Goal: Navigation & Orientation: Find specific page/section

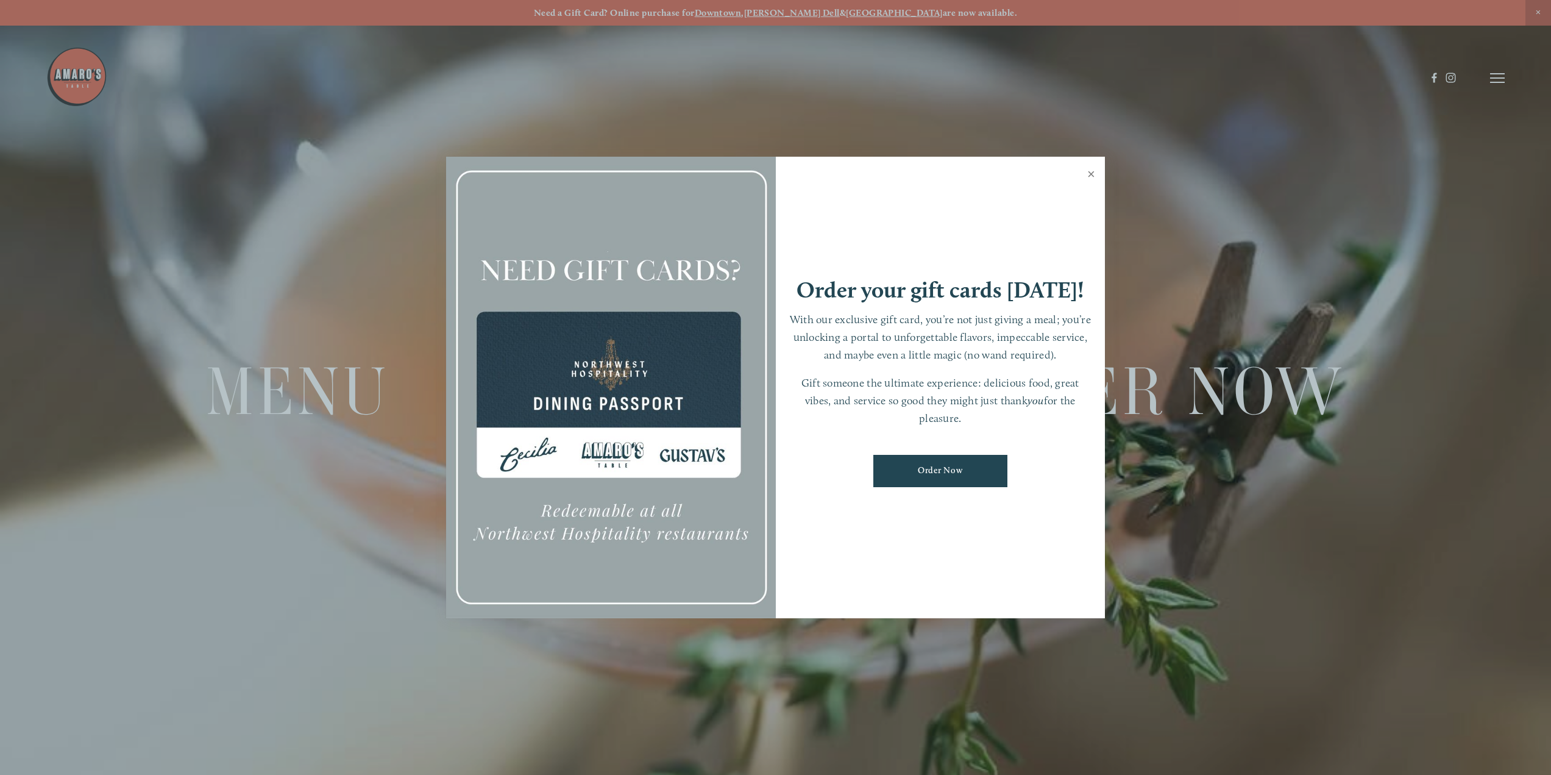
click at [1090, 177] on link "Close" at bounding box center [1091, 175] width 24 height 34
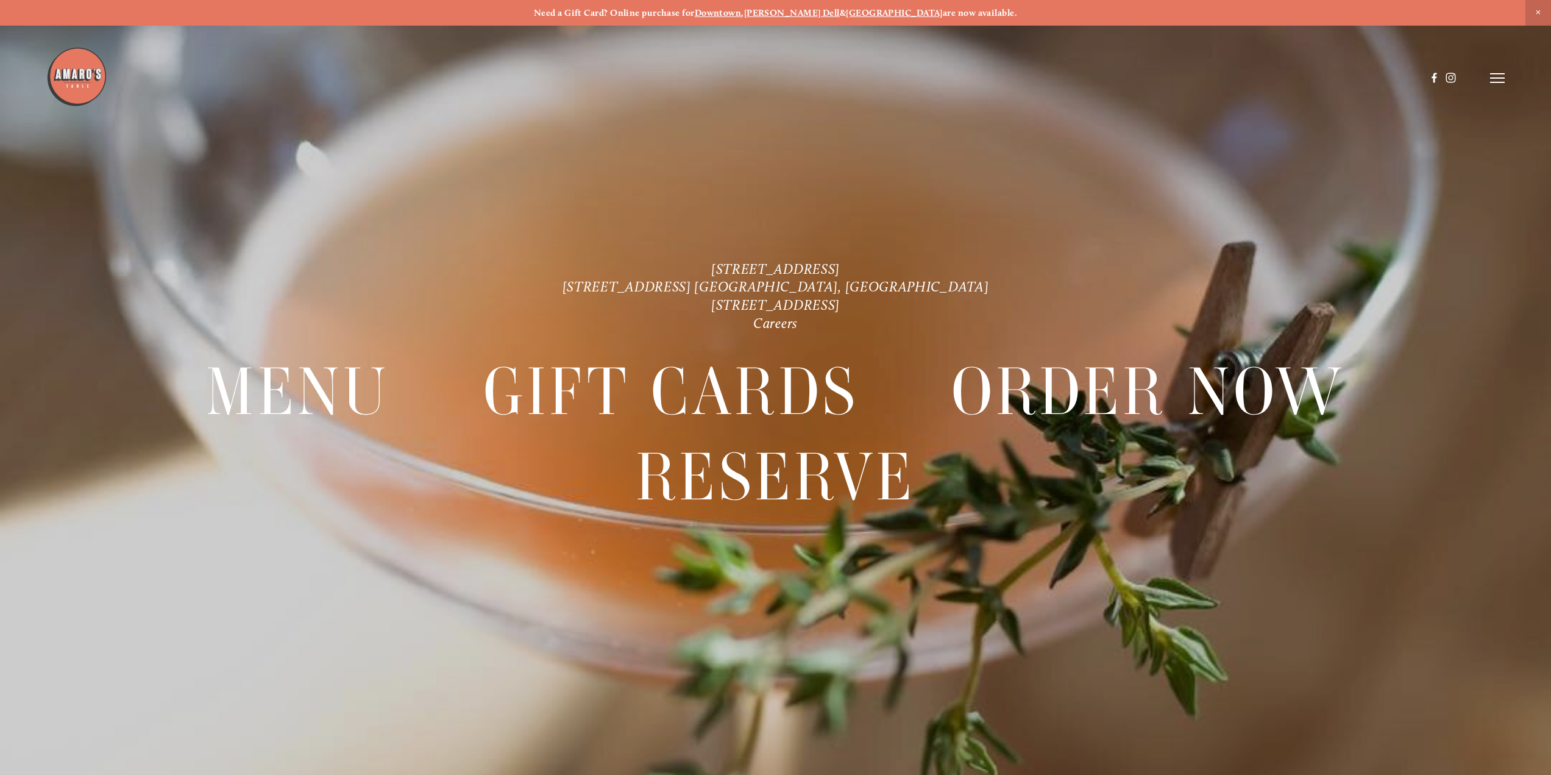
click at [1490, 78] on line at bounding box center [1497, 78] width 15 height 0
click at [1218, 80] on span "Menu" at bounding box center [1216, 78] width 25 height 12
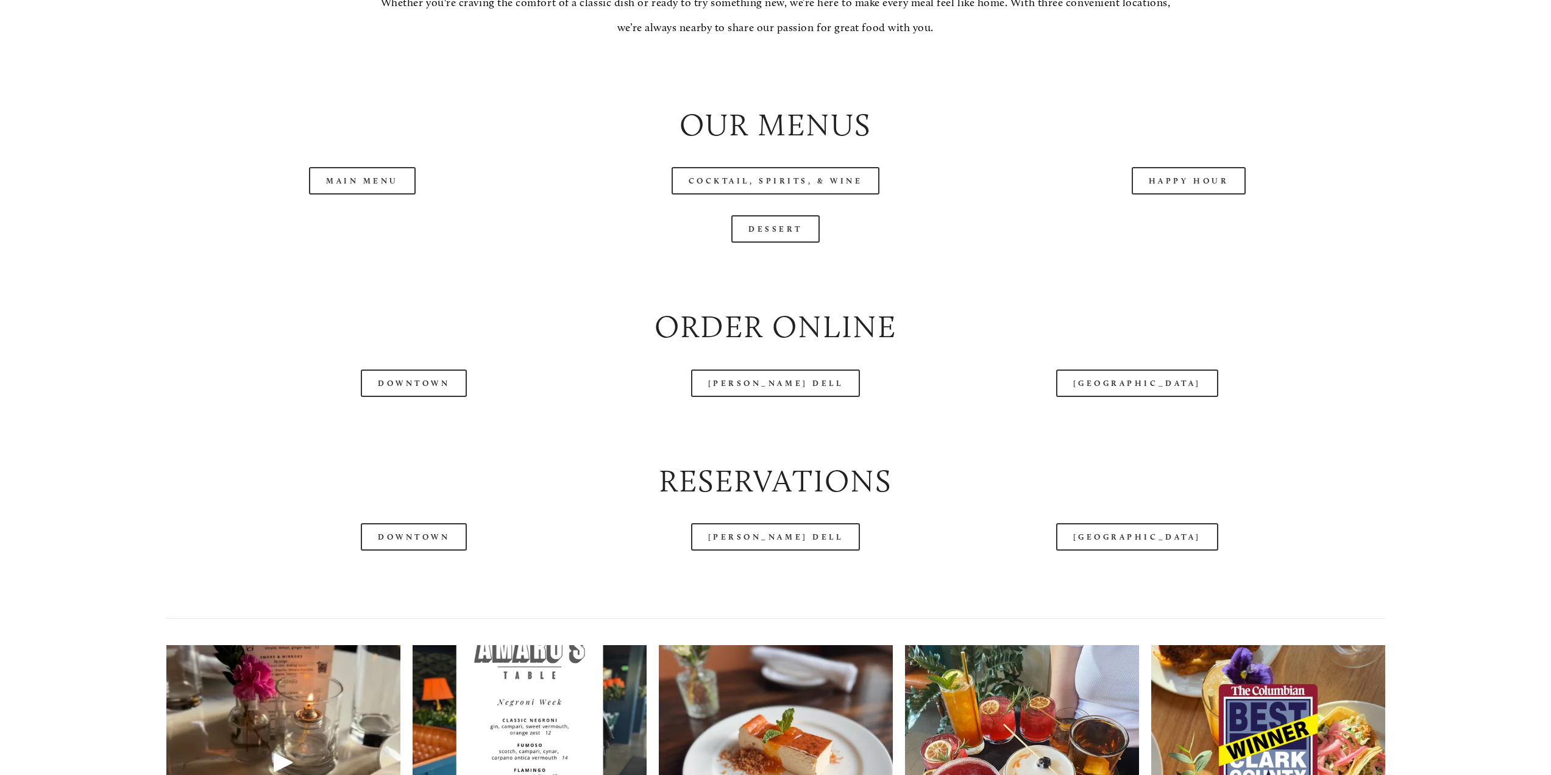
scroll to position [1584, 0]
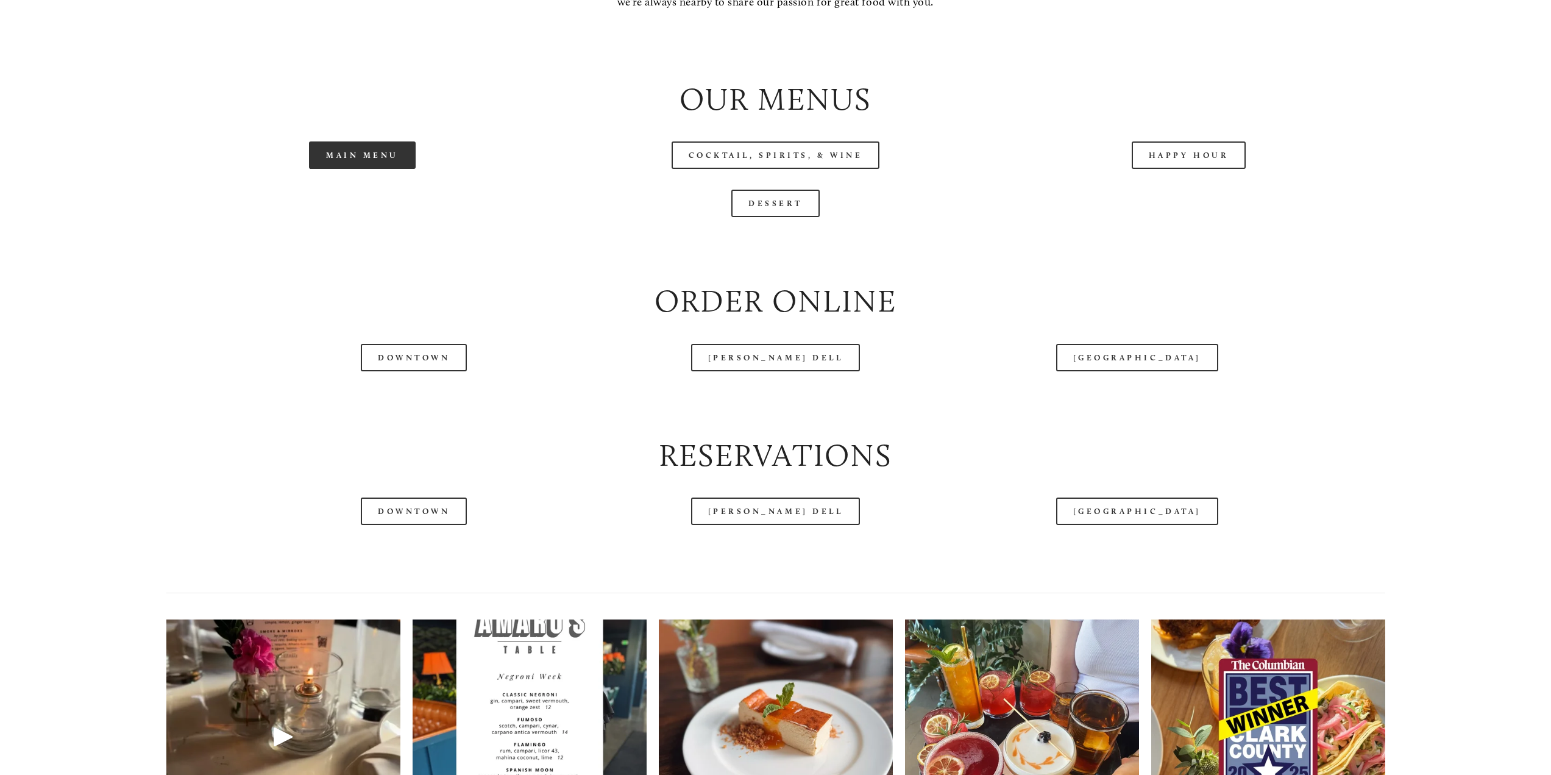
click at [371, 168] on link "Main Menu" at bounding box center [362, 154] width 107 height 27
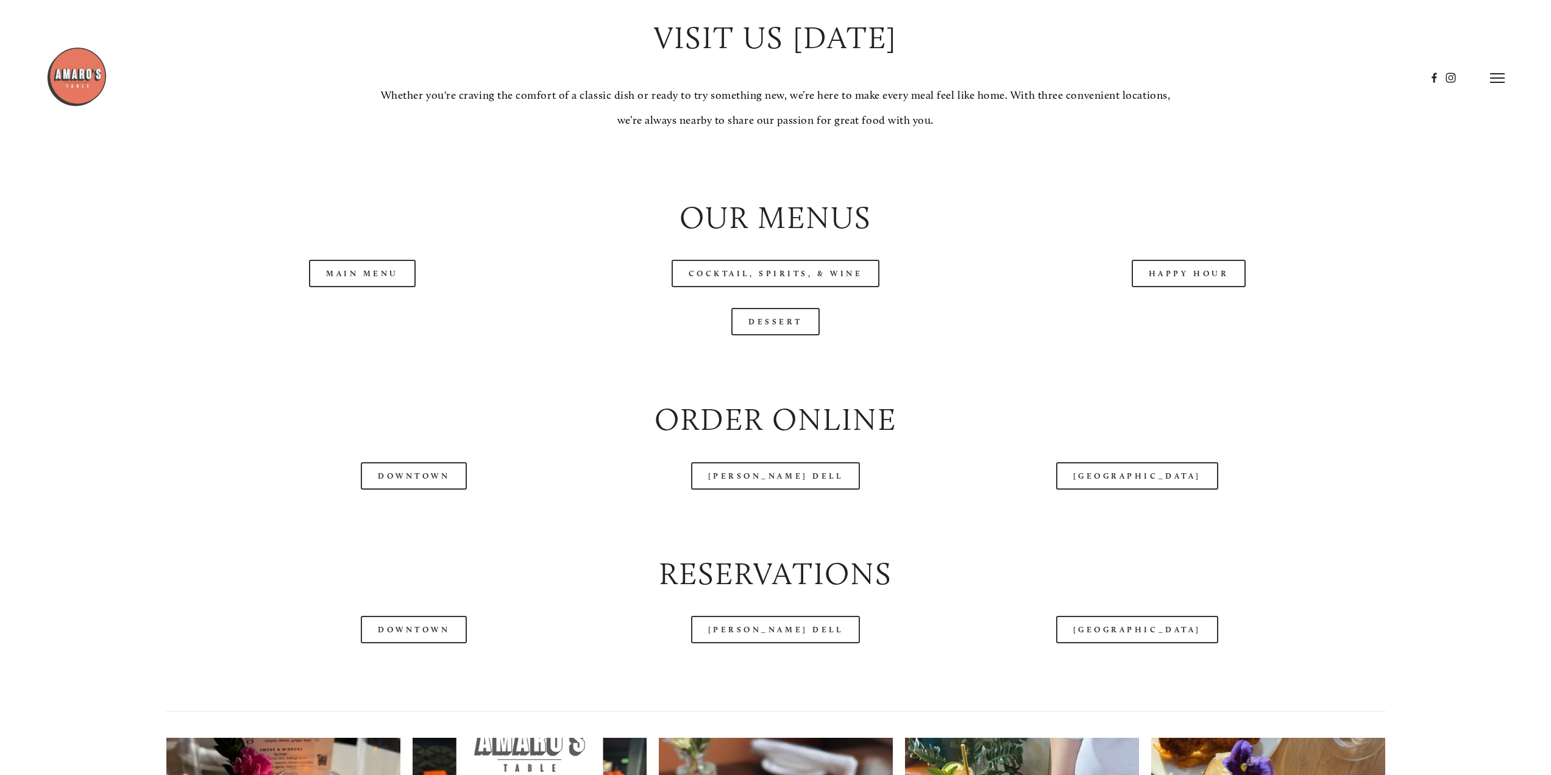
scroll to position [1463, 0]
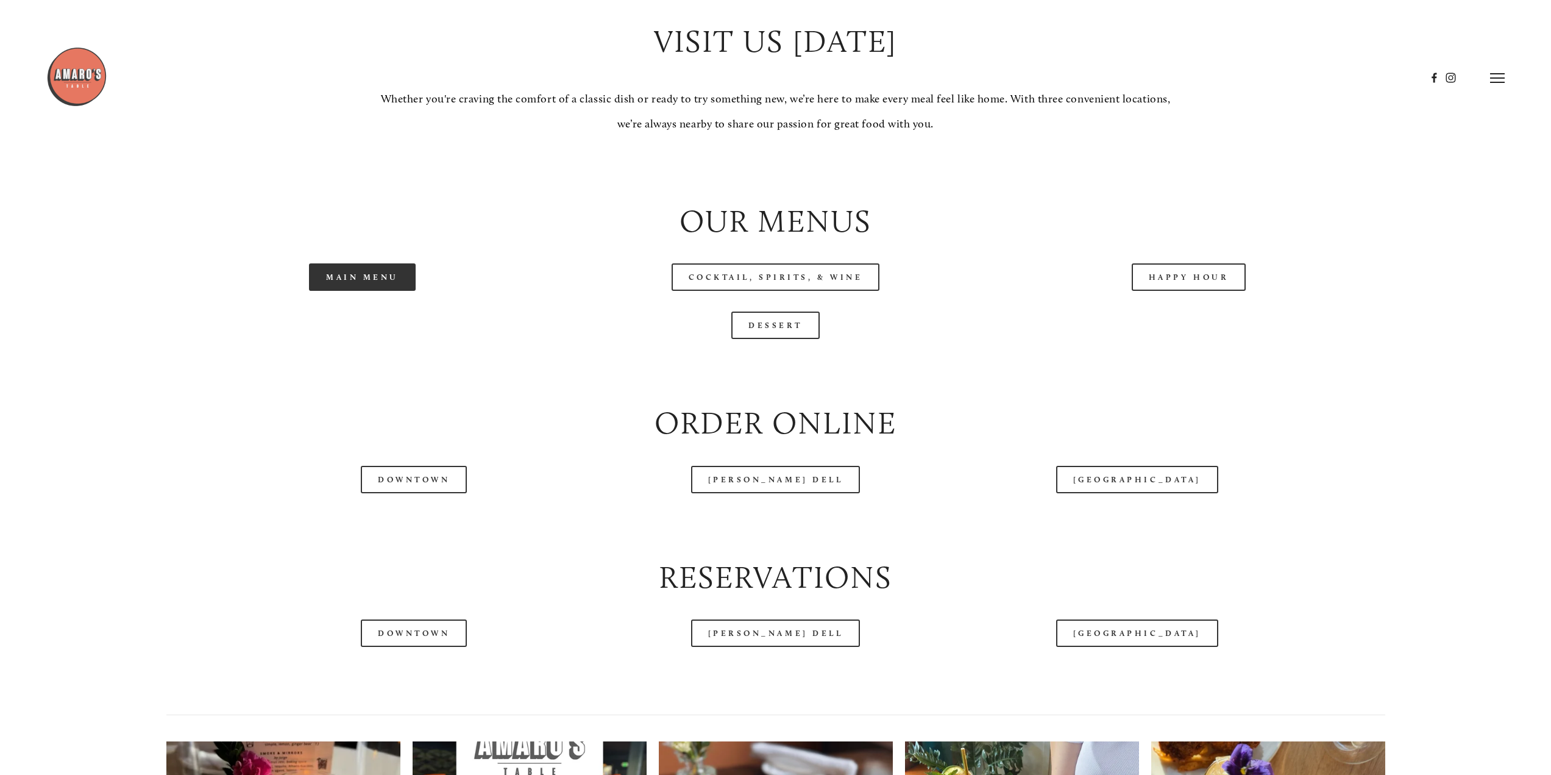
click at [380, 287] on link "Main Menu" at bounding box center [362, 276] width 107 height 27
click at [351, 287] on link "Main Menu" at bounding box center [362, 276] width 107 height 27
click at [797, 332] on link "Dessert" at bounding box center [775, 324] width 88 height 27
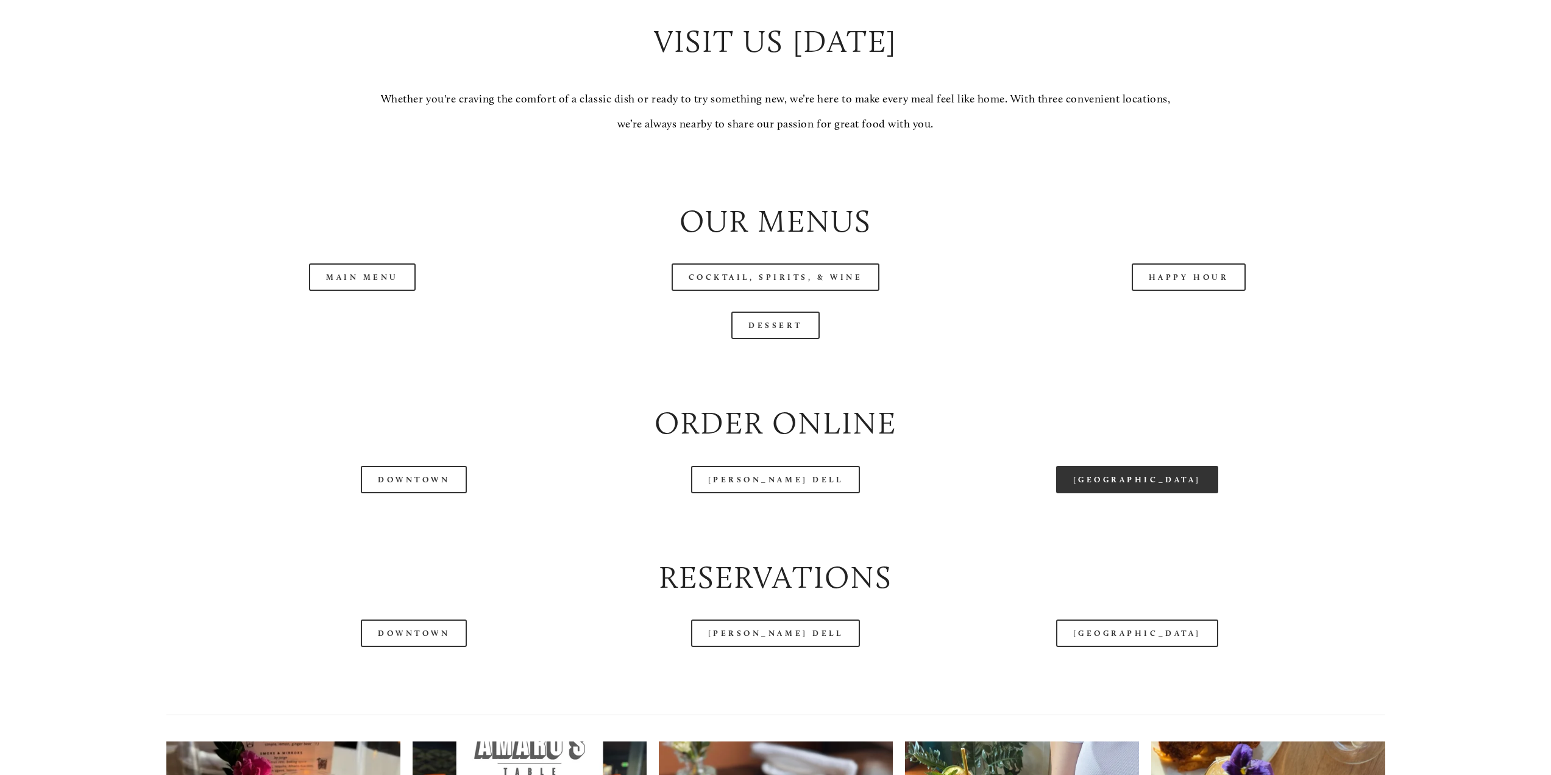
click at [1172, 489] on link "[GEOGRAPHIC_DATA]" at bounding box center [1137, 479] width 162 height 27
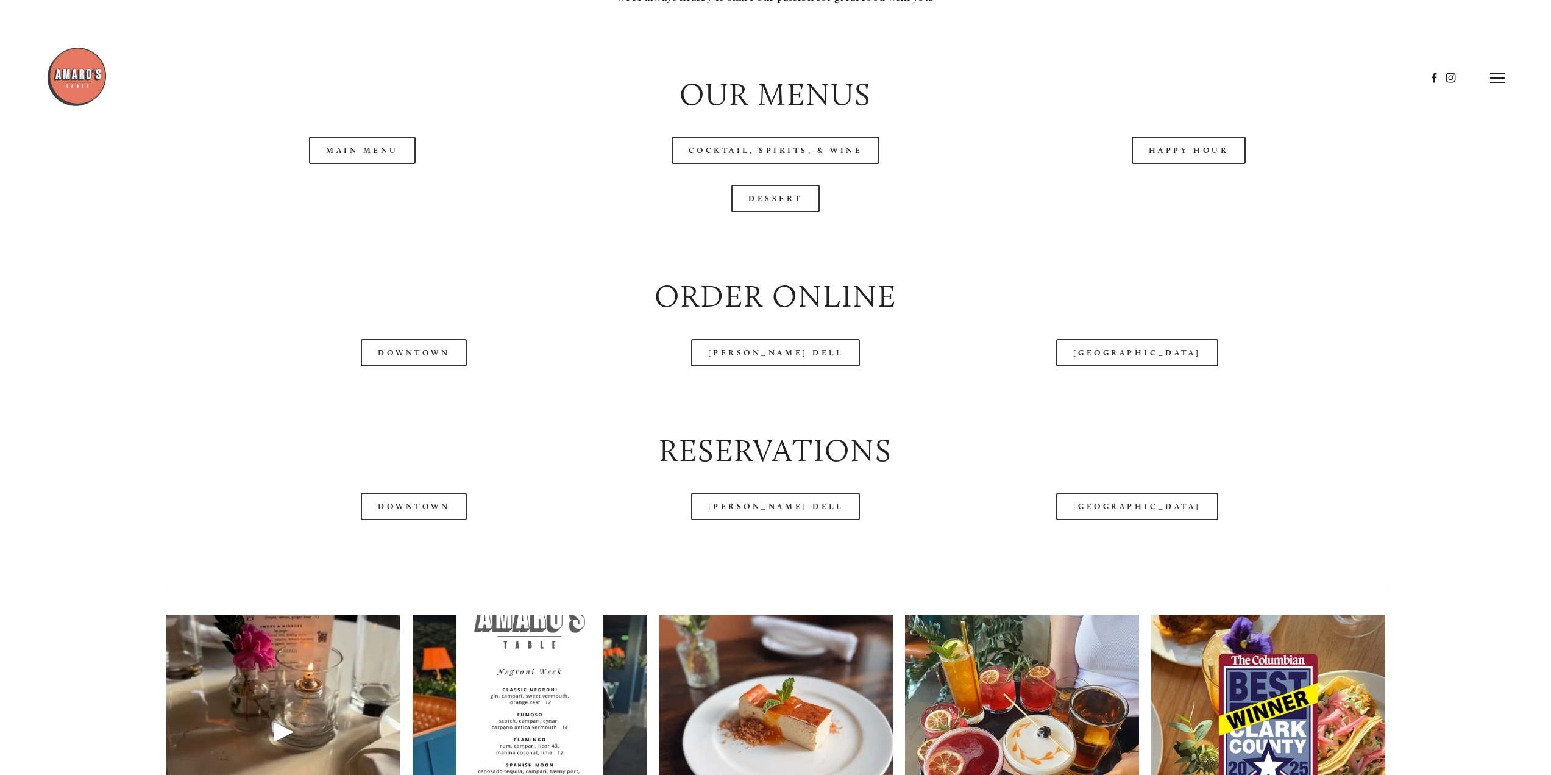
scroll to position [1523, 0]
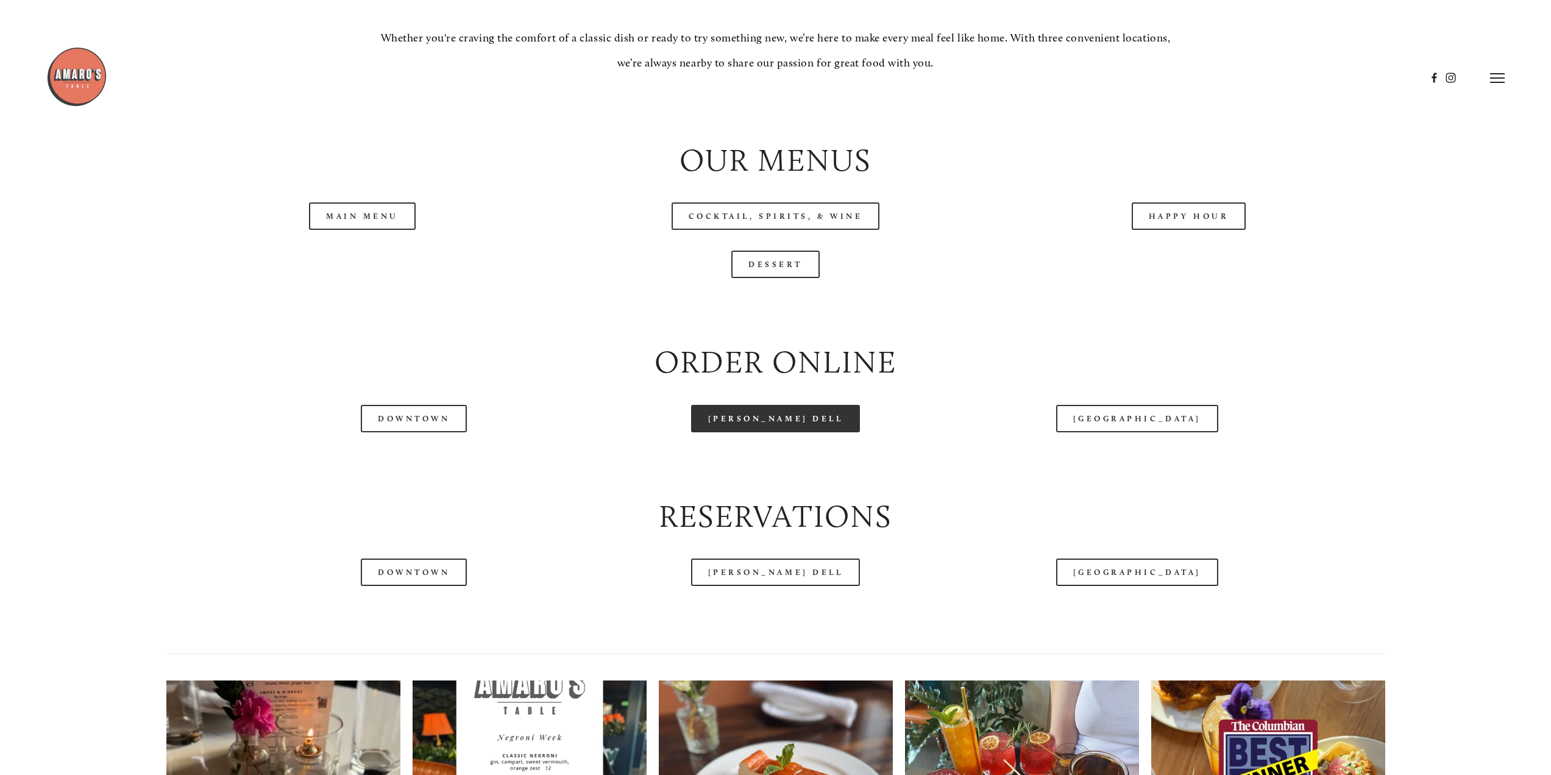
click at [767, 422] on link "[PERSON_NAME] Dell" at bounding box center [775, 418] width 169 height 27
